Goal: Find contact information: Find contact information

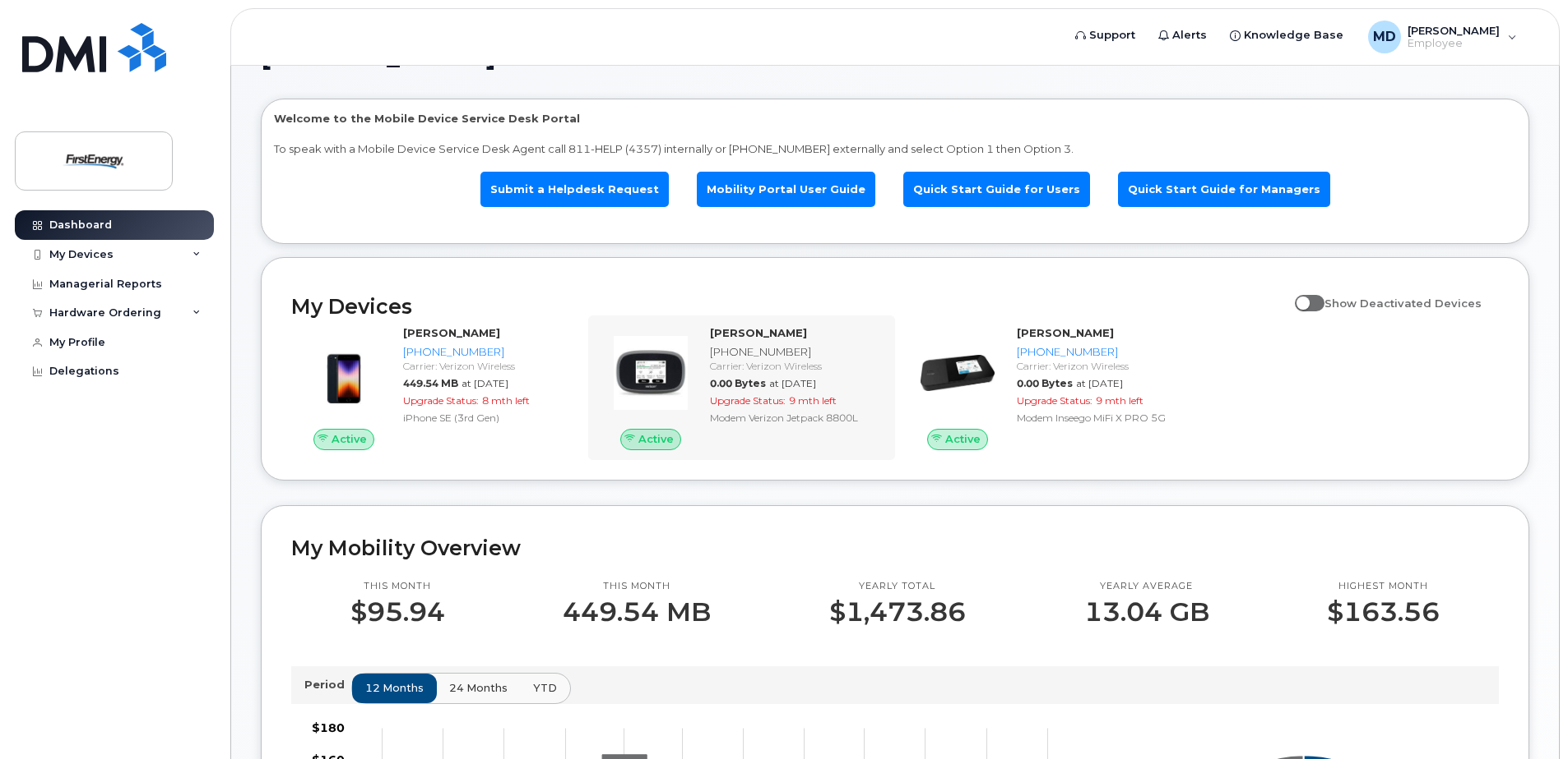
scroll to position [165, 0]
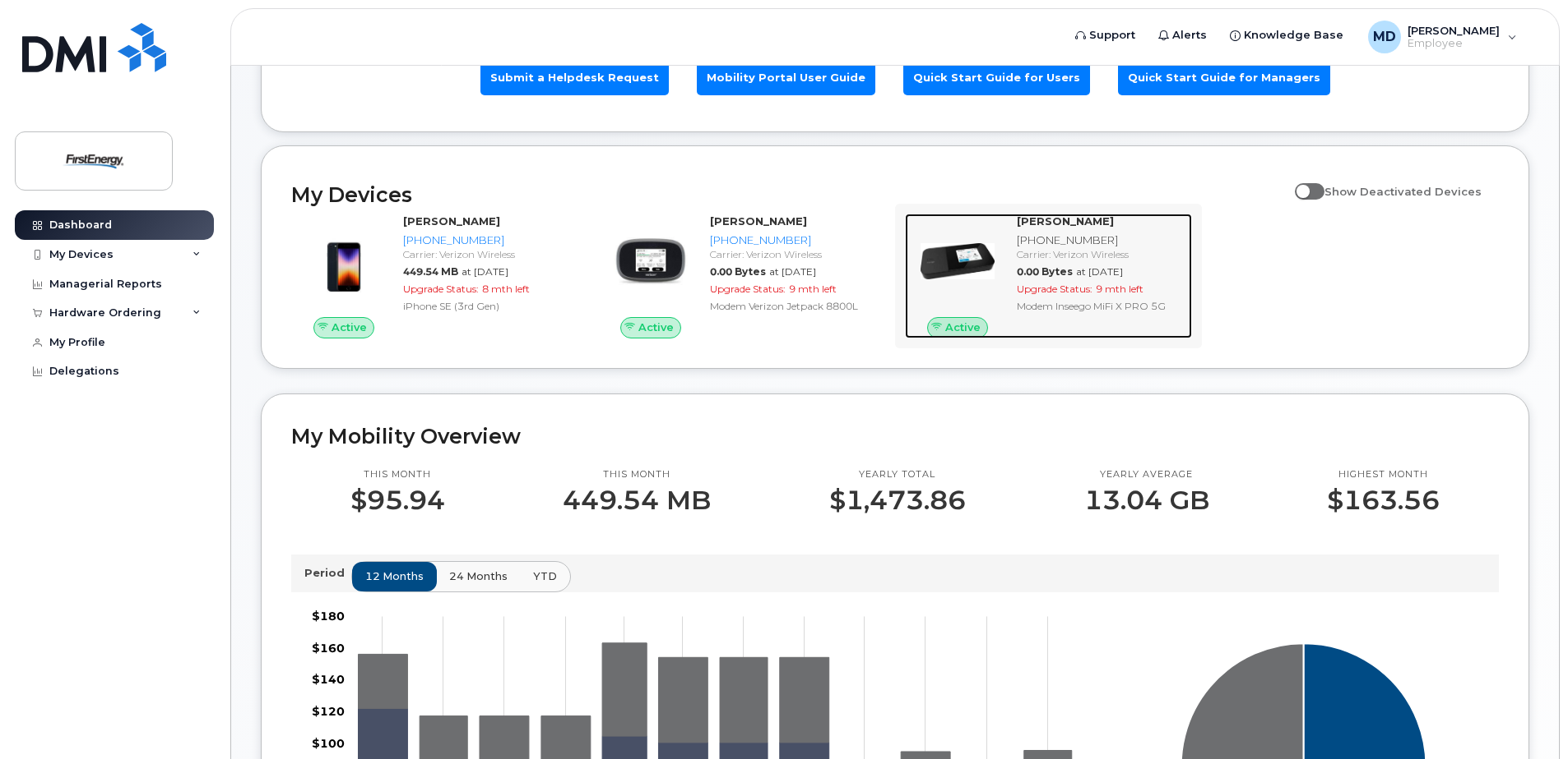
click at [1035, 236] on div "[PHONE_NUMBER]" at bounding box center [1101, 240] width 169 height 16
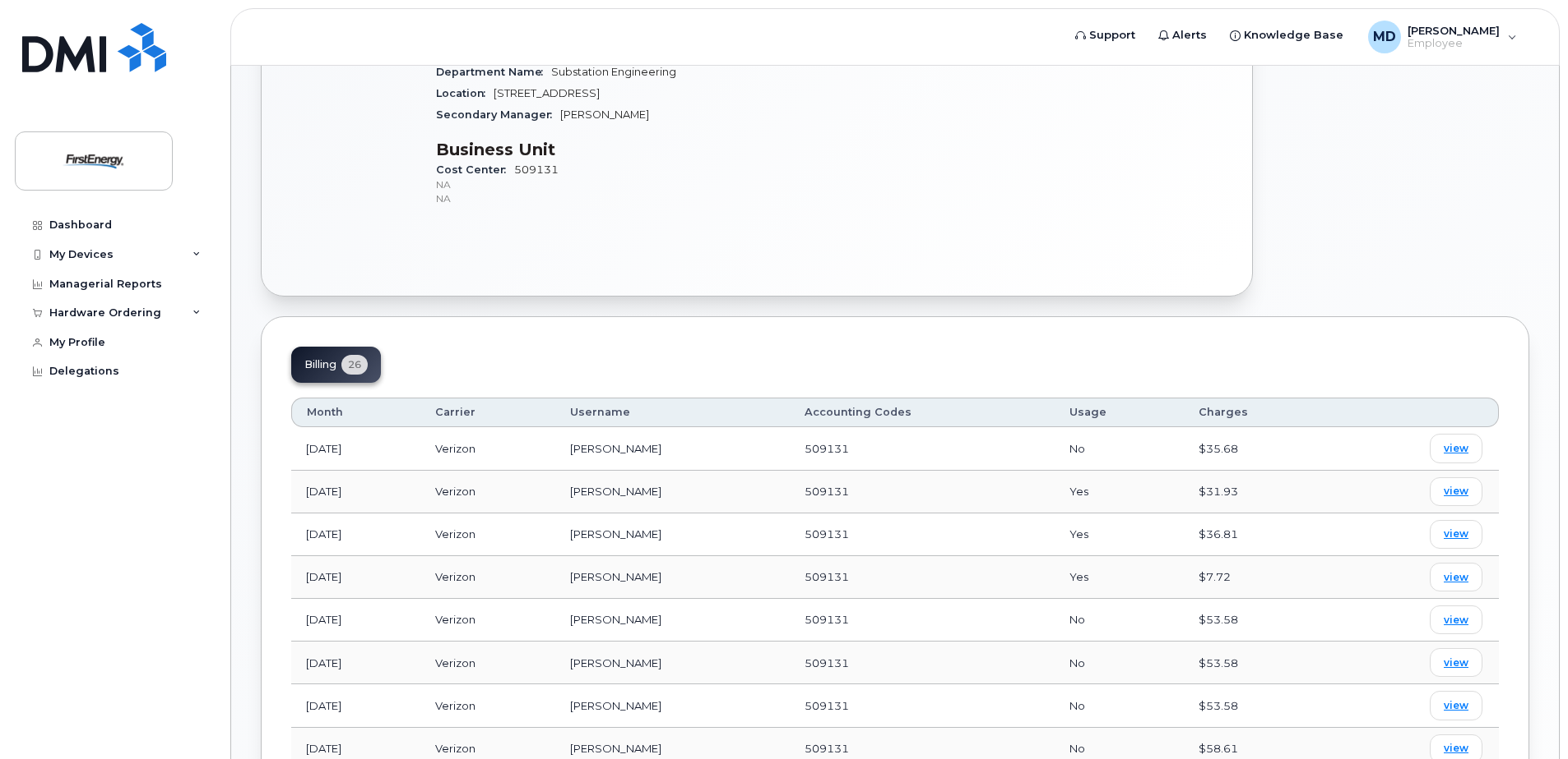
scroll to position [576, 0]
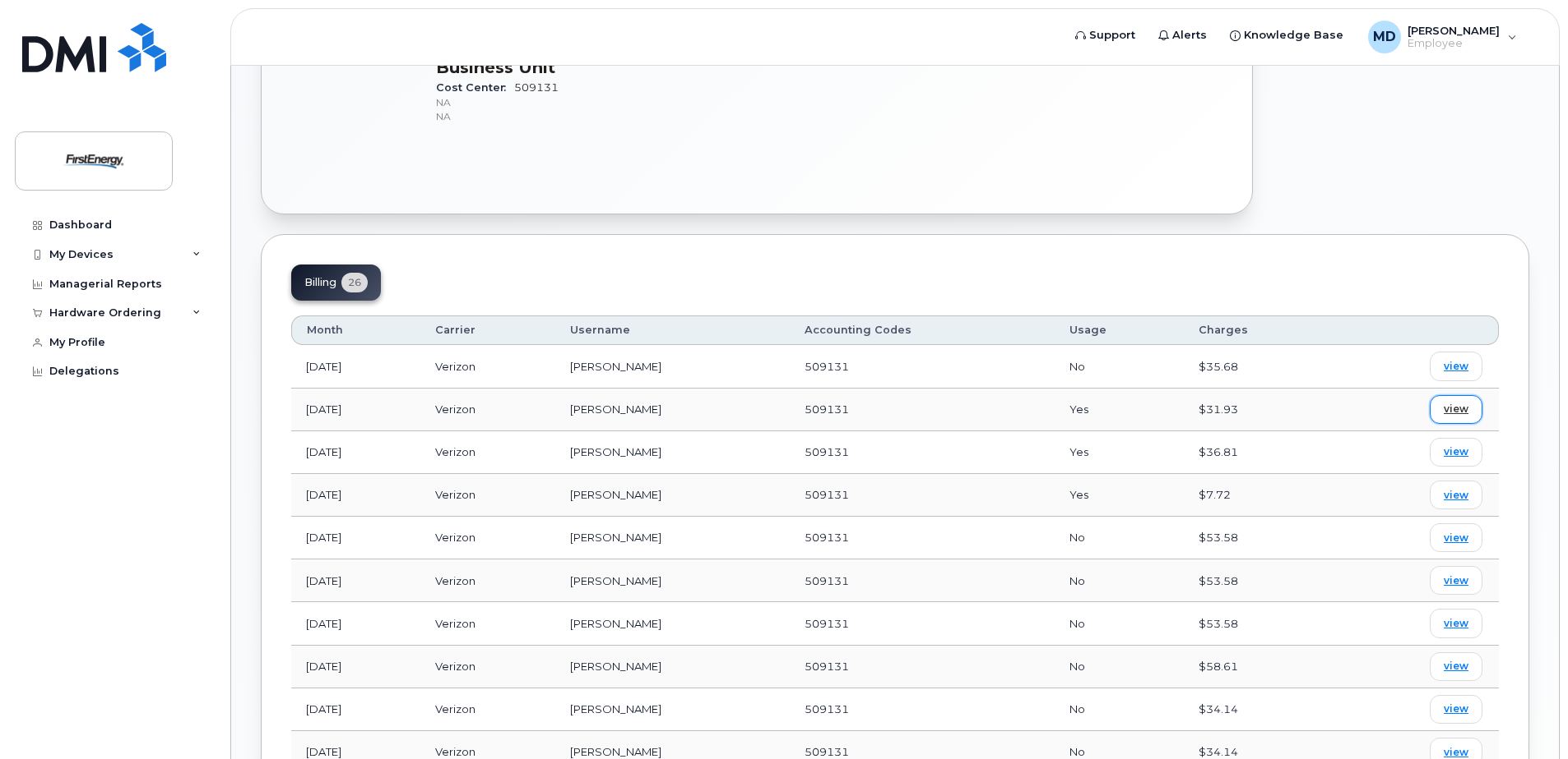
click at [1450, 406] on span "view" at bounding box center [1455, 409] width 25 height 15
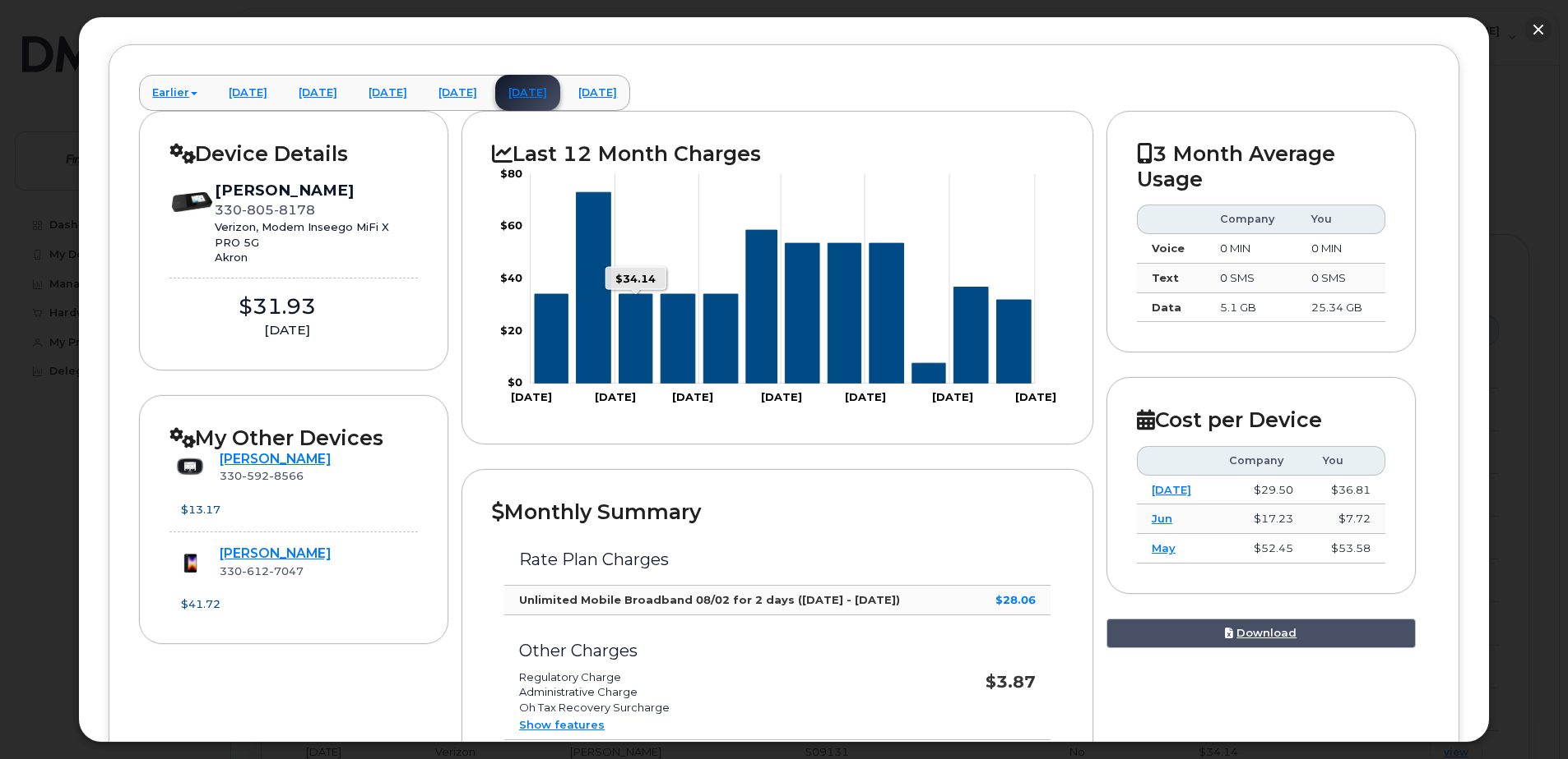
scroll to position [246, 0]
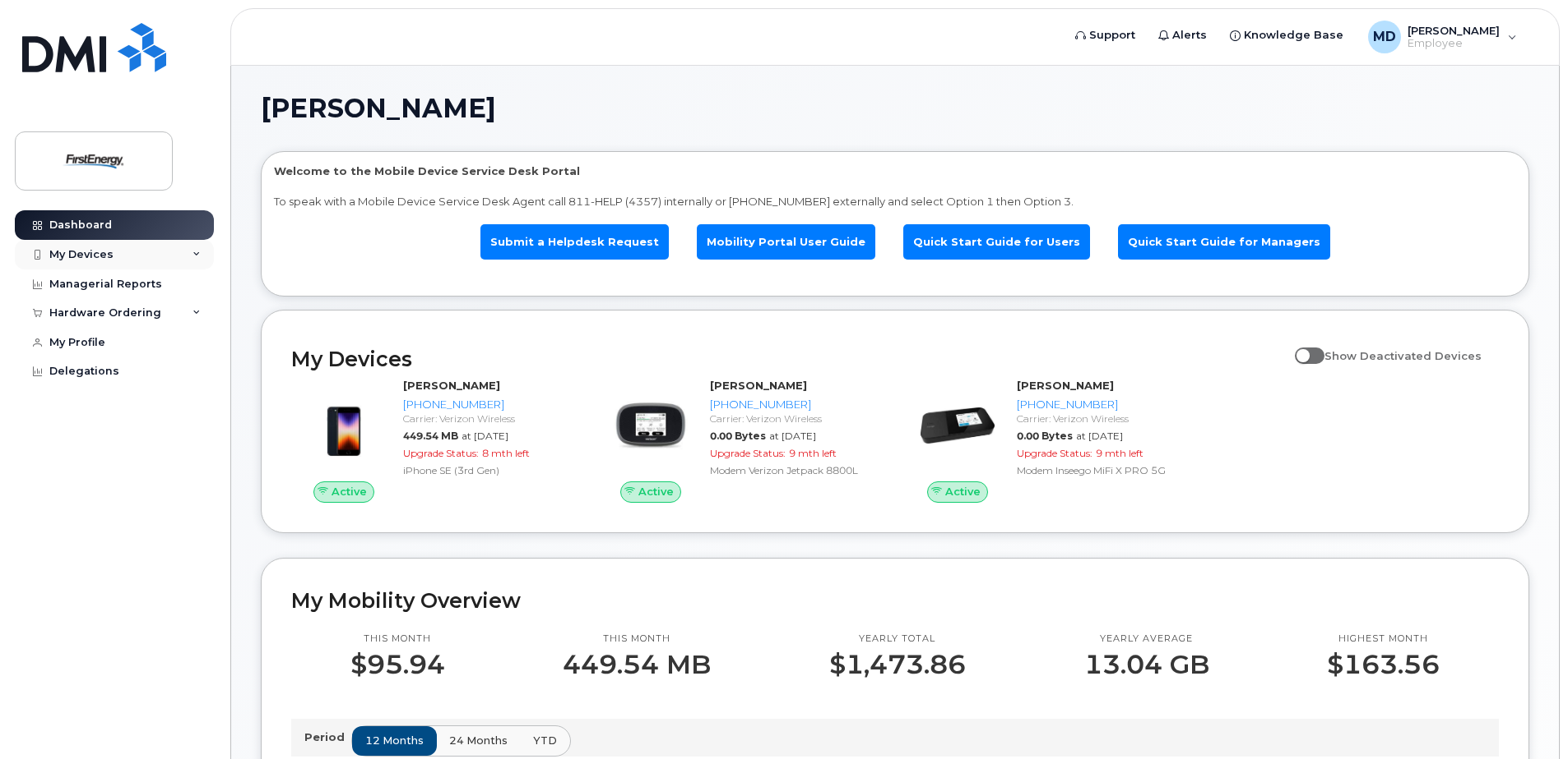
click at [192, 252] on icon at bounding box center [196, 255] width 8 height 8
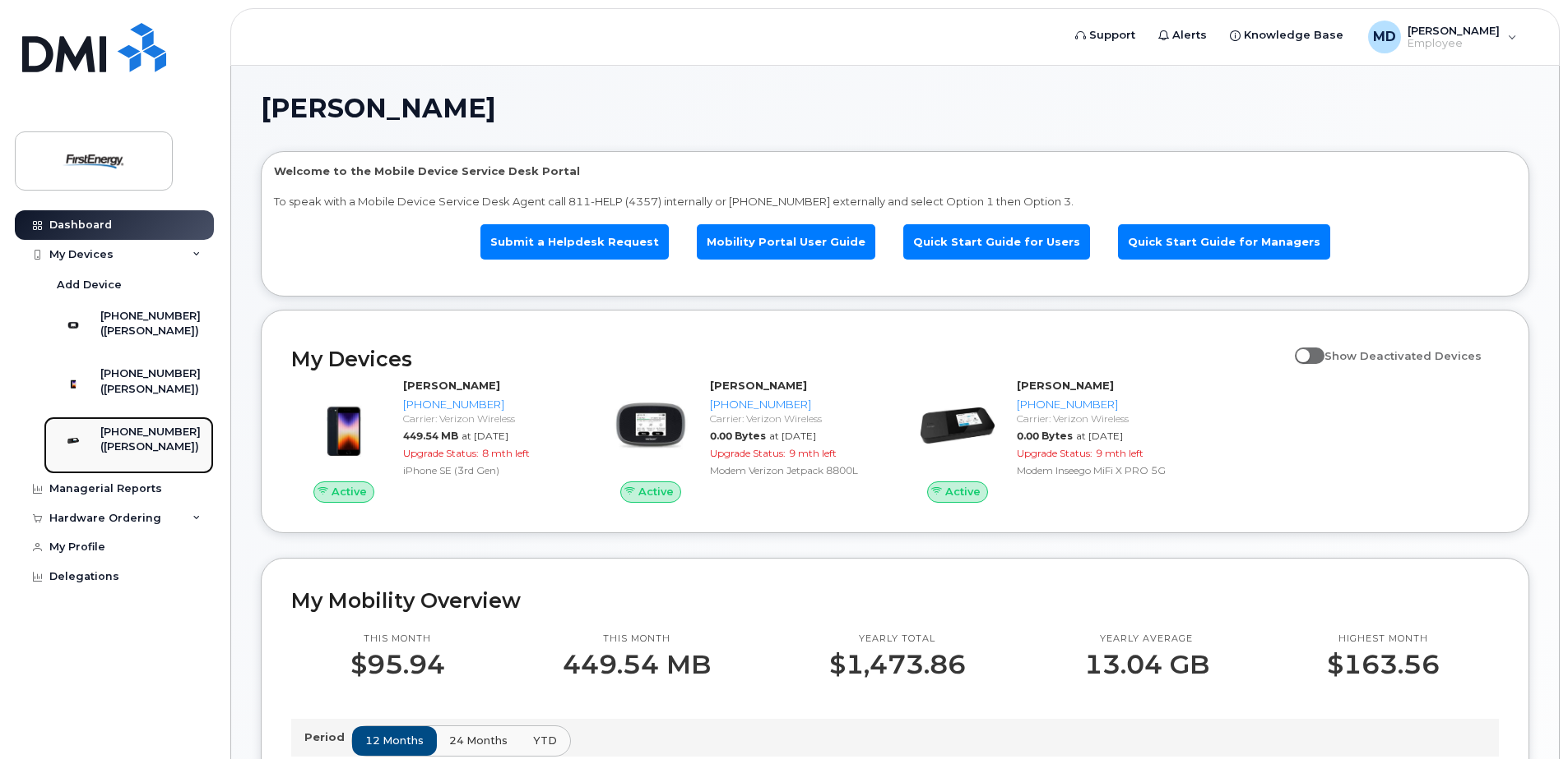
click at [158, 455] on div "([PERSON_NAME])" at bounding box center [150, 446] width 100 height 15
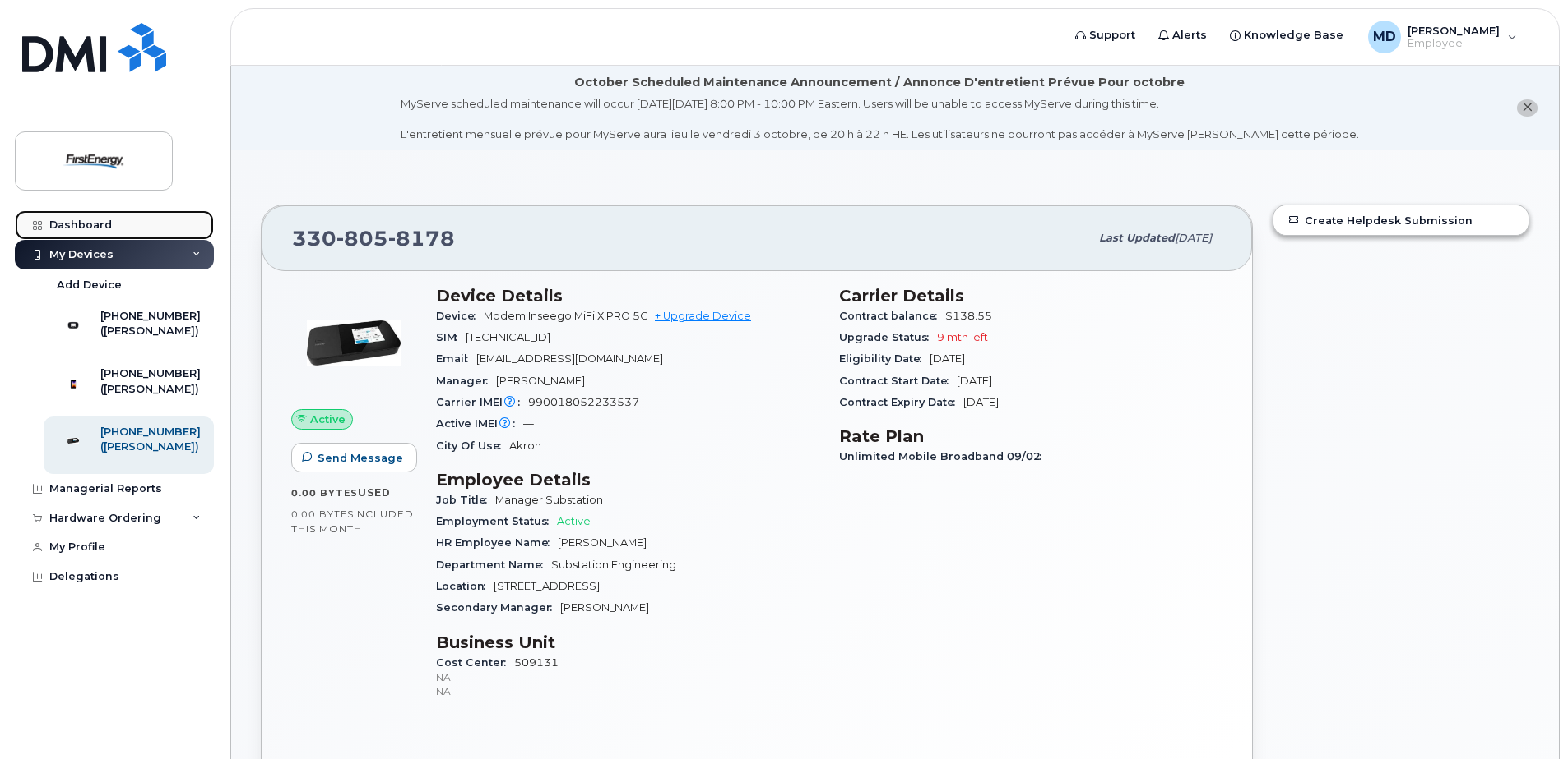
click at [94, 225] on div "Dashboard" at bounding box center [80, 225] width 63 height 13
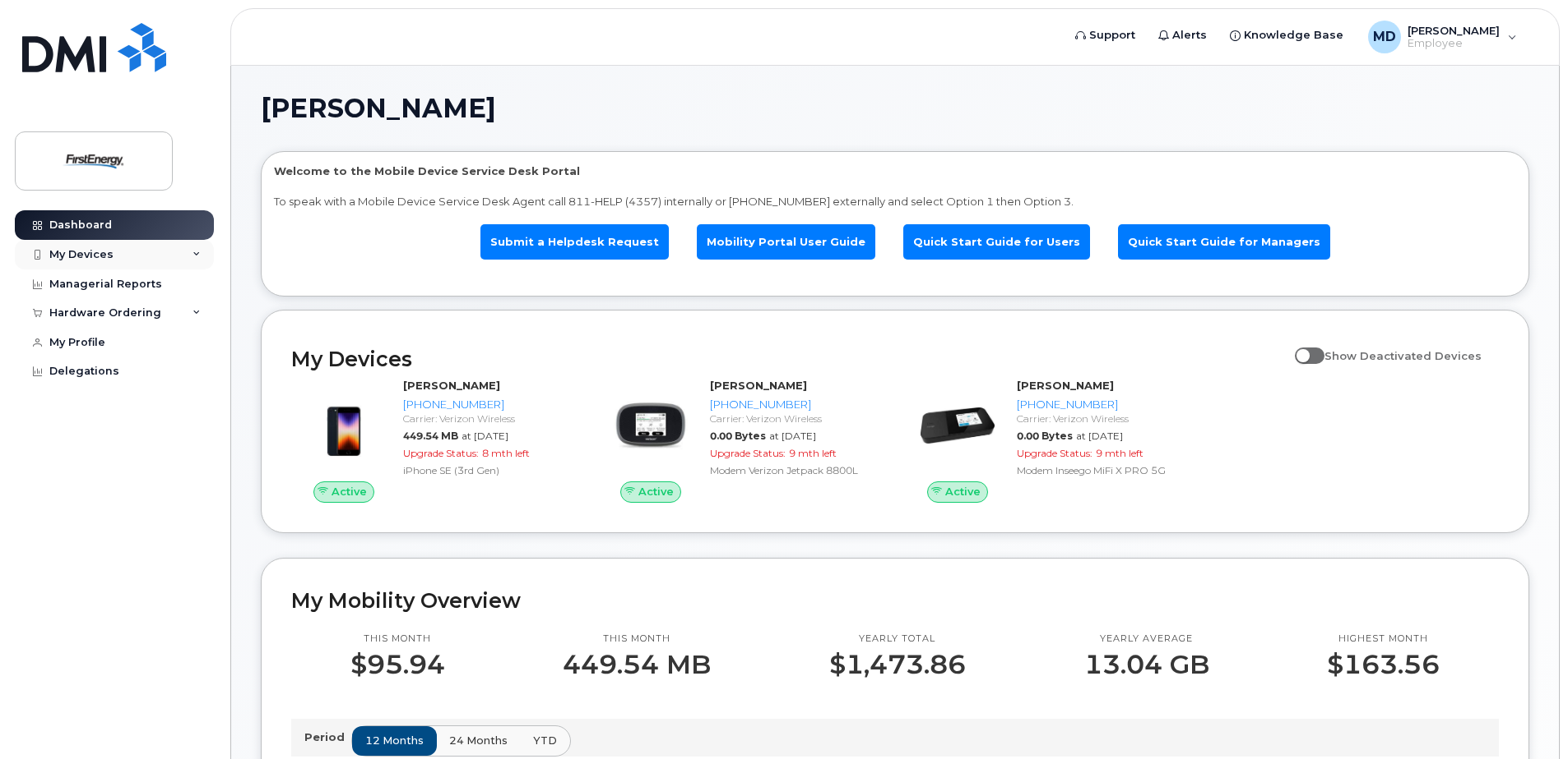
click at [140, 253] on div "My Devices" at bounding box center [114, 255] width 199 height 29
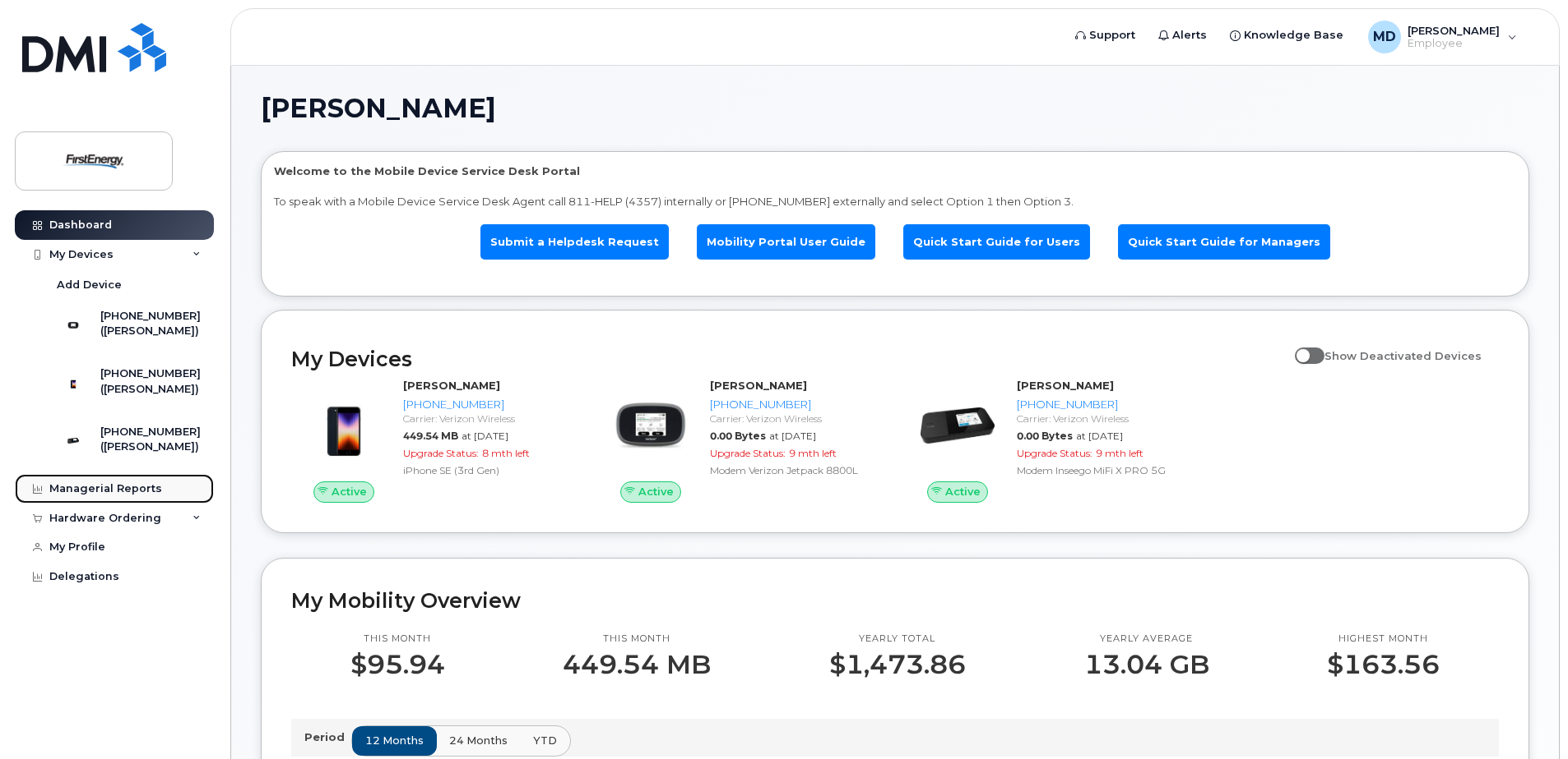
click at [143, 495] on div "Managerial Reports" at bounding box center [105, 488] width 113 height 13
click at [35, 494] on icon at bounding box center [37, 489] width 9 height 9
click at [1512, 35] on div "MD Morrison, Donald P. Employee" at bounding box center [1441, 37] width 172 height 33
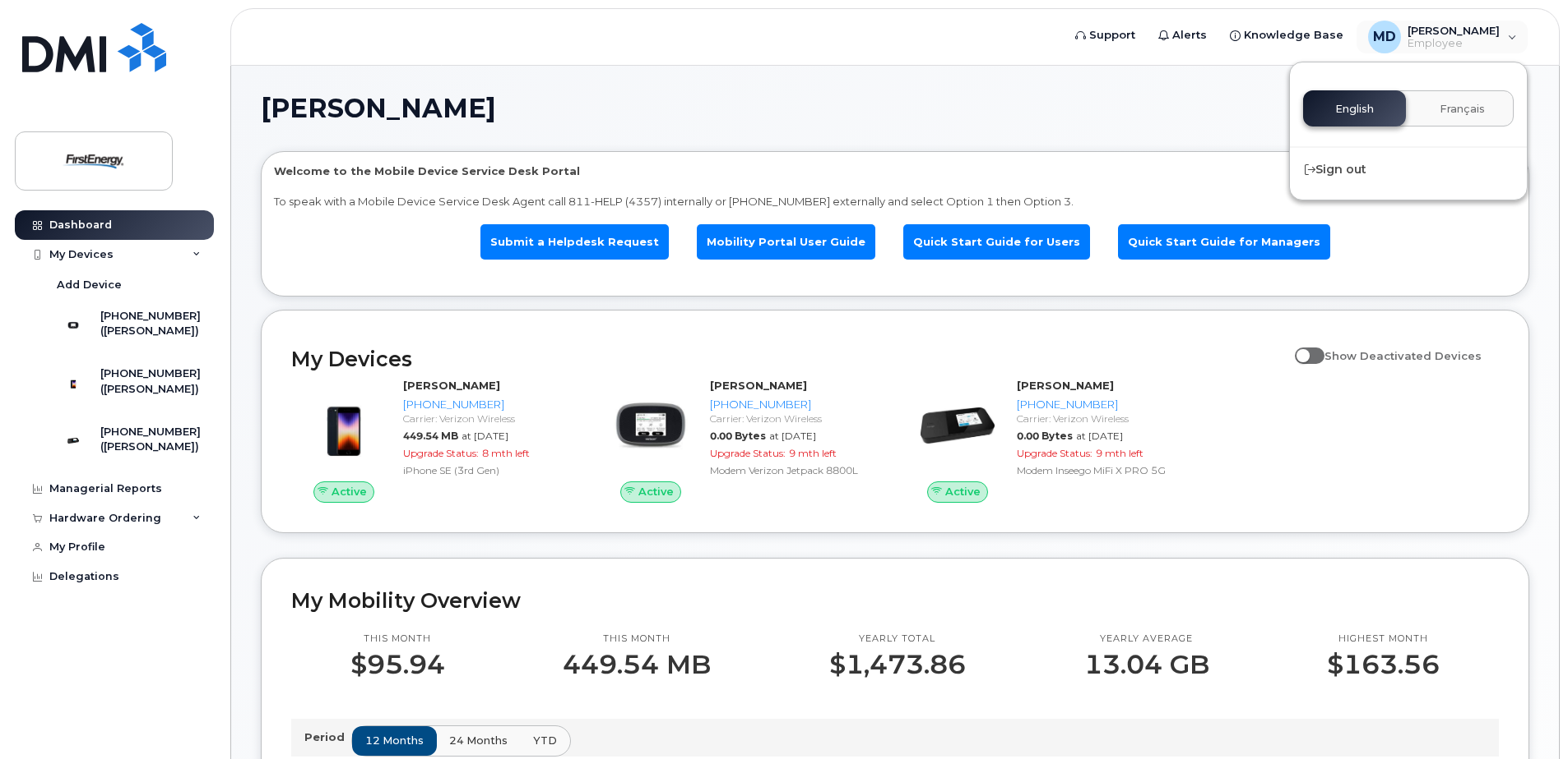
click at [1009, 325] on div "My Devices Show Deactivated Devices Active Donald P Morrison 330-612-7047 Carri…" at bounding box center [895, 422] width 1268 height 224
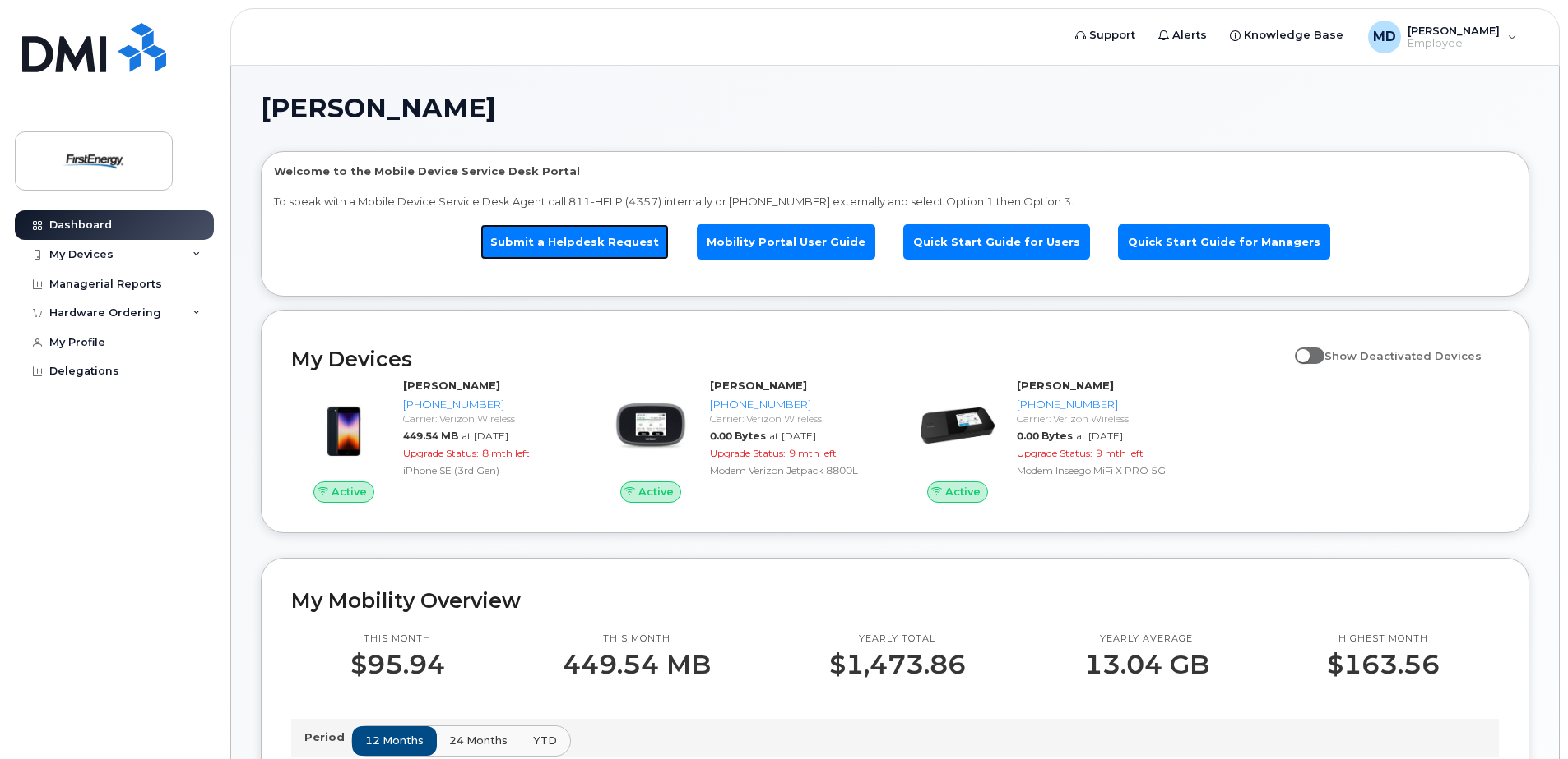
click at [634, 238] on link "Submit a Helpdesk Request" at bounding box center [575, 242] width 188 height 35
